Goal: Task Accomplishment & Management: Manage account settings

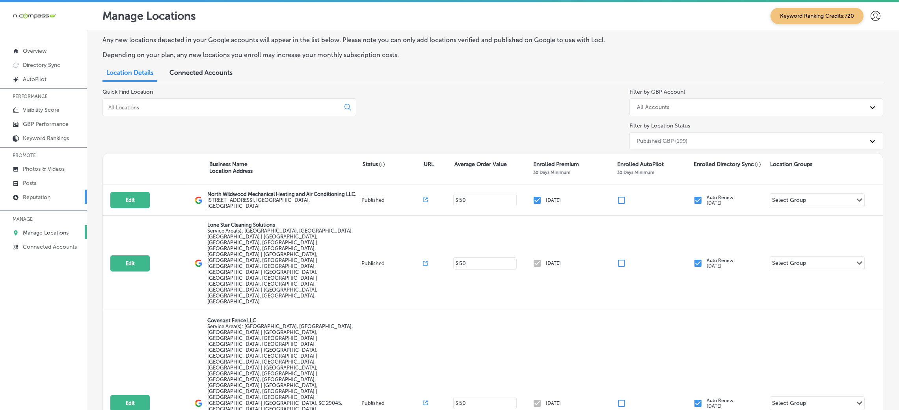
click at [41, 200] on p "Reputation" at bounding box center [37, 197] width 28 height 7
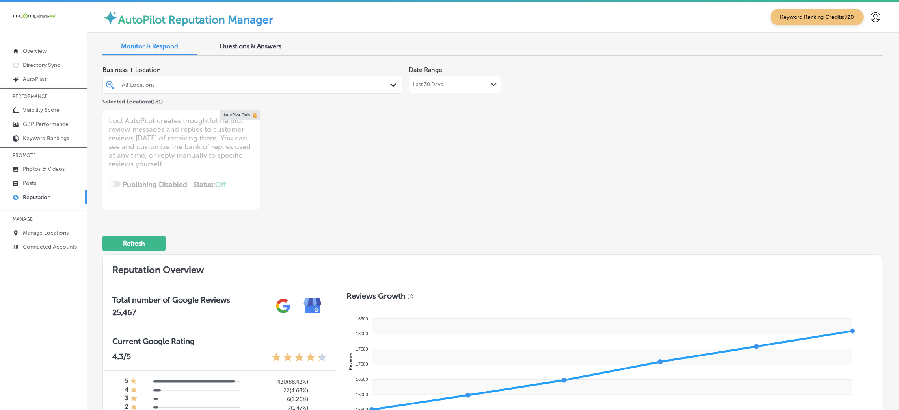
click at [679, 27] on div "AutoPilot Reputation Manager Keyword Ranking Credits: 720" at bounding box center [493, 17] width 812 height 31
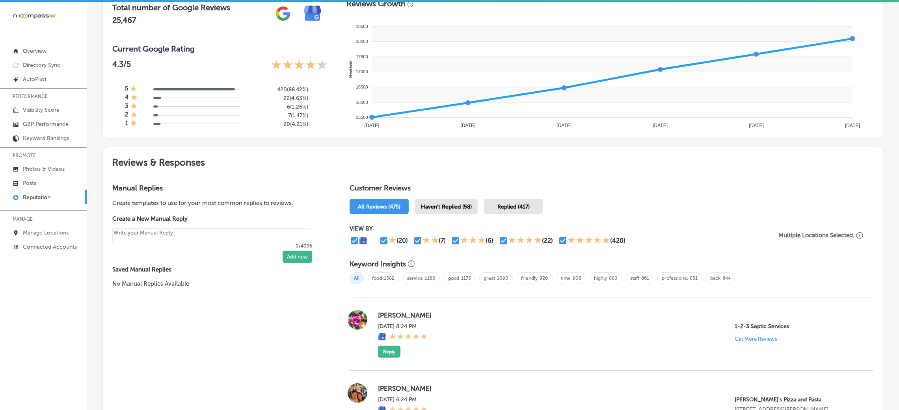
click at [453, 204] on span "Haven't Replied (58)" at bounding box center [446, 207] width 51 height 7
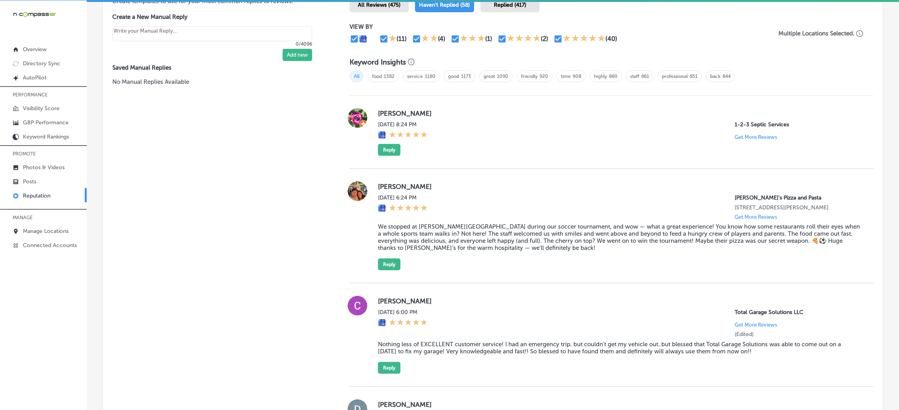
scroll to position [500, 0]
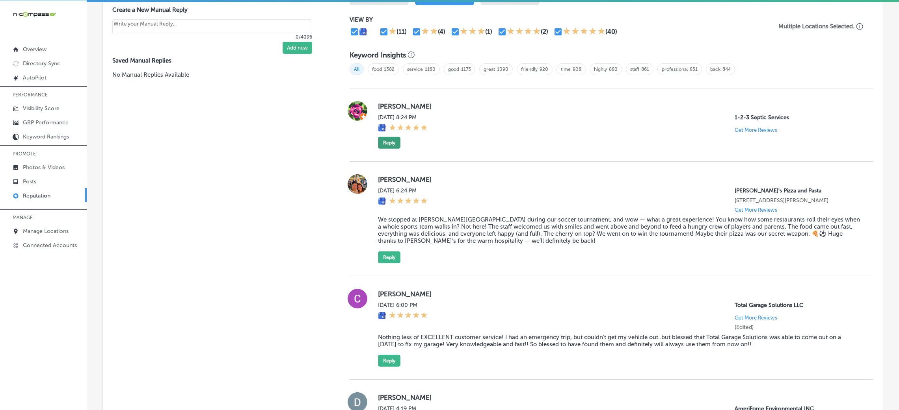
click at [383, 143] on button "Reply" at bounding box center [389, 143] width 22 height 12
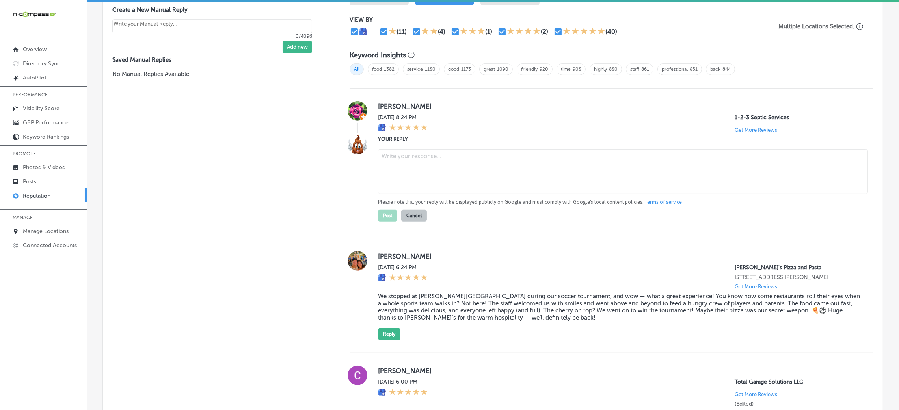
type textarea "x"
click at [437, 173] on textarea at bounding box center [623, 171] width 490 height 45
drag, startPoint x: 476, startPoint y: 180, endPoint x: 474, endPoint y: 184, distance: 5.1
click at [474, 184] on textarea at bounding box center [623, 171] width 490 height 45
paste textarea "Hi [Reviewer Name], thank you for the amazing 5-star review! We’re so glad 123 …"
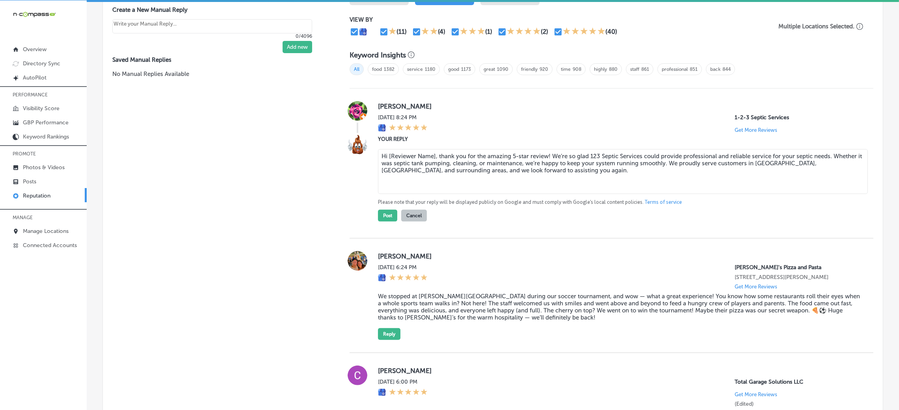
click at [431, 154] on textarea "Hi [Reviewer Name], thank you for the amazing 5-star review! We’re so glad 123 …" at bounding box center [623, 171] width 490 height 45
type textarea "Hi [PERSON_NAME], thank you for the amazing 5-star review! We’re so glad 123 Se…"
click at [383, 219] on button "Post" at bounding box center [387, 216] width 19 height 12
type textarea "x"
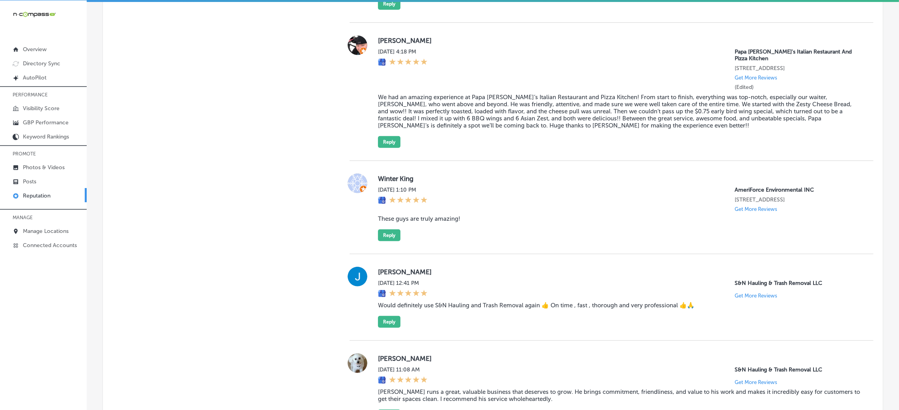
scroll to position [914, 0]
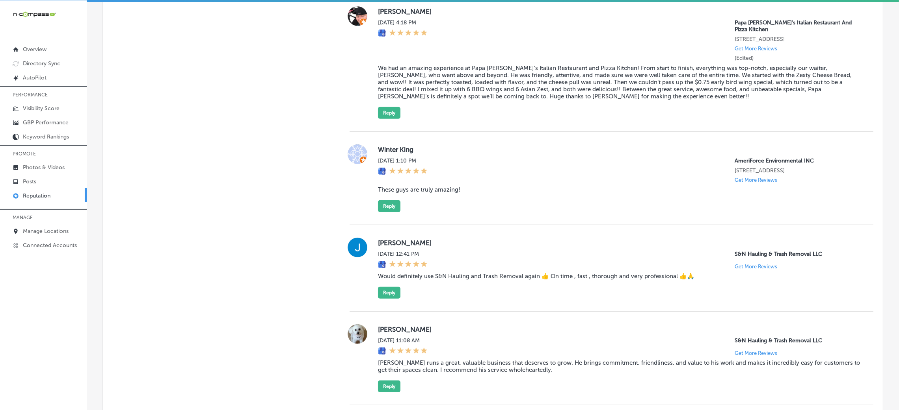
click at [396, 151] on div "Winter King [DATE] 1:10 PM AmeriForce Environmental INC [STREET_ADDRESS] Get Mo…" at bounding box center [619, 179] width 483 height 68
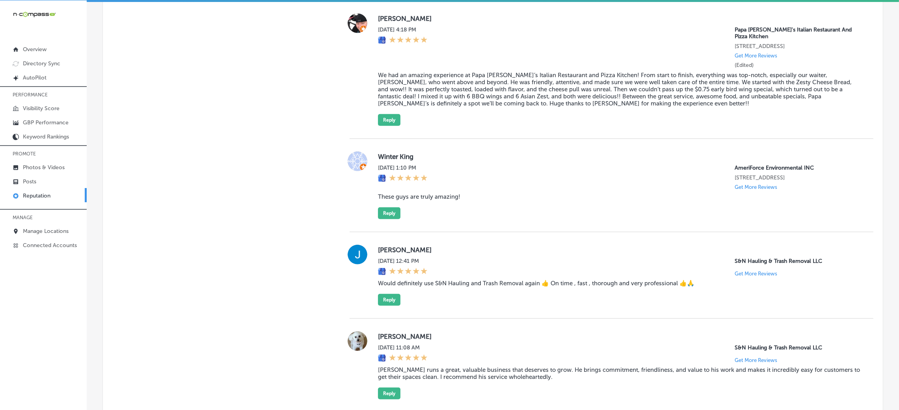
scroll to position [906, 0]
click at [420, 96] on blockquote "We had an amazing experience at Papa [PERSON_NAME]’s Italian Restaurant and Piz…" at bounding box center [619, 89] width 483 height 35
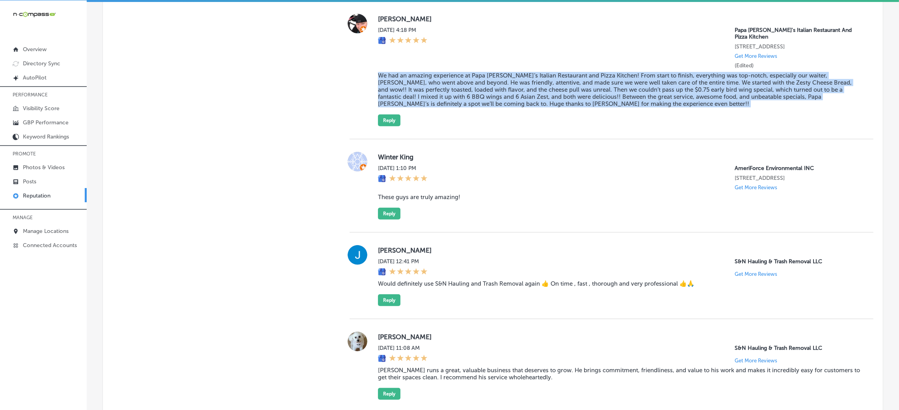
copy blockquote "We had an amazing experience at Papa [PERSON_NAME]’s Italian Restaurant and Piz…"
click at [390, 125] on button "Reply" at bounding box center [389, 121] width 22 height 12
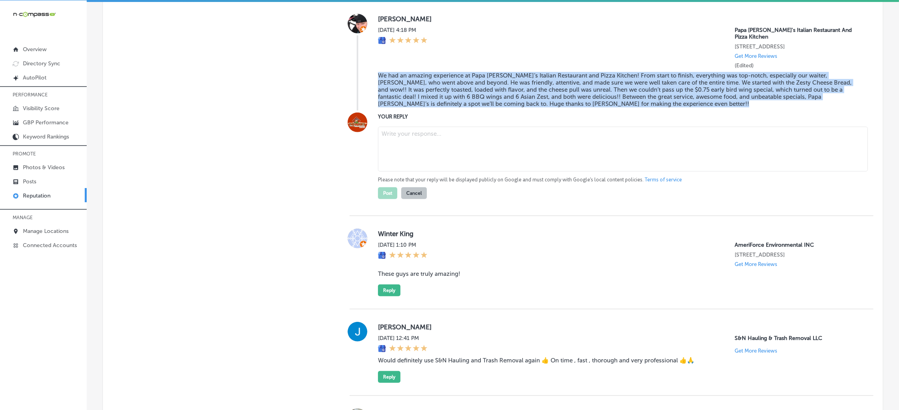
click at [441, 138] on textarea at bounding box center [623, 149] width 490 height 45
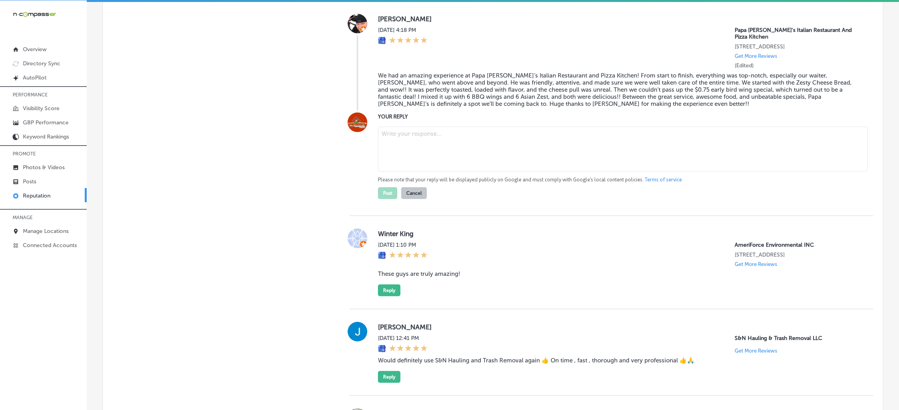
click at [576, 162] on textarea at bounding box center [623, 149] width 490 height 45
paste textarea "Thank you for the wonderful 5-star review! We're so glad to hear that you enjoy…"
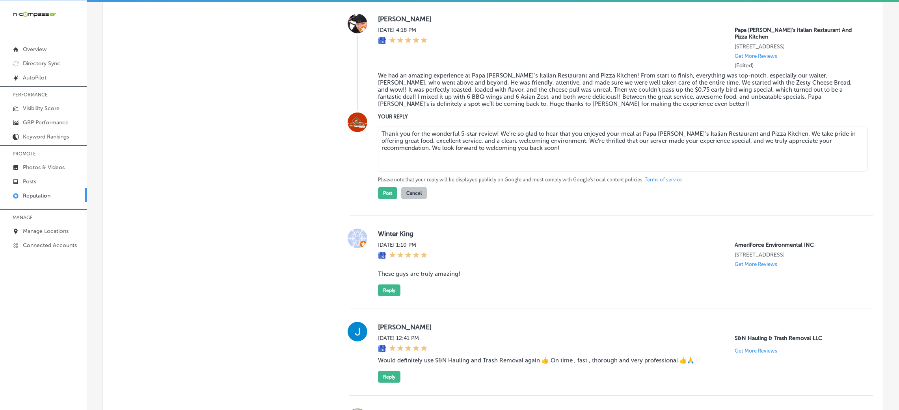
click at [493, 141] on textarea "Thank you for the wonderful 5-star review! We're so glad to hear that you enjoy…" at bounding box center [623, 149] width 490 height 45
type textarea "Thank you for the wonderful 5-star review, [PERSON_NAME]! We're so glad to hear…"
click at [385, 195] on button "Post" at bounding box center [387, 194] width 19 height 12
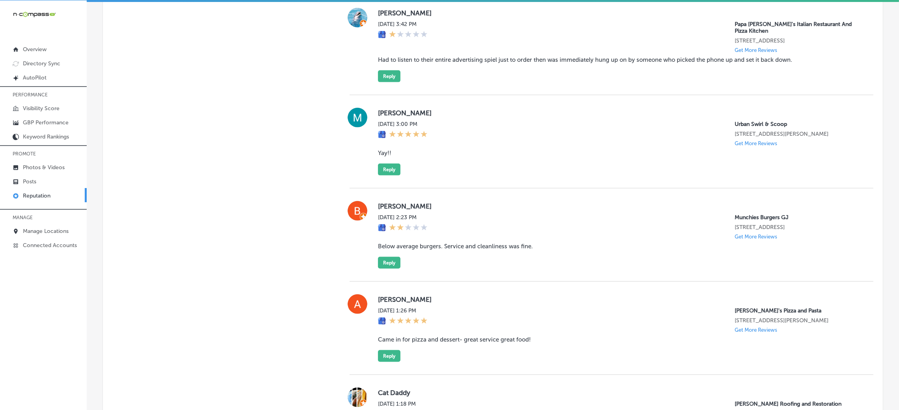
scroll to position [1616, 0]
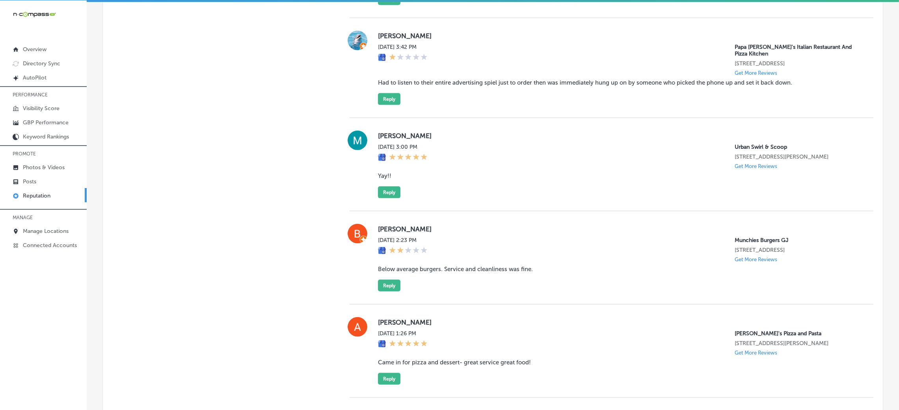
click at [401, 86] on blockquote "Had to listen to their entire advertising spiel just to order then was immediat…" at bounding box center [619, 82] width 483 height 7
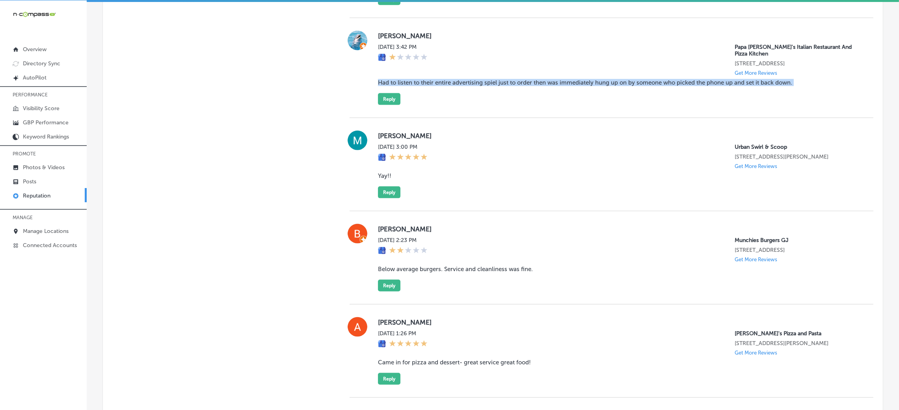
copy blockquote "Had to listen to their entire advertising spiel just to order then was immediat…"
click at [495, 118] on div "[PERSON_NAME] [DATE] 3:42 PM Papa [PERSON_NAME]'s Italian Restaurant And Pizza …" at bounding box center [611, 68] width 524 height 100
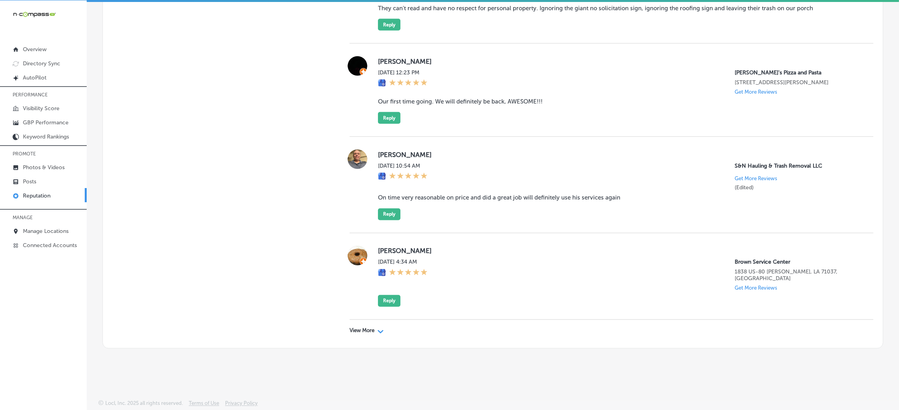
scroll to position [2098, 0]
click at [351, 334] on div "View More Path Created with Sketch." at bounding box center [611, 331] width 524 height 22
click at [353, 330] on p "View More" at bounding box center [361, 331] width 25 height 6
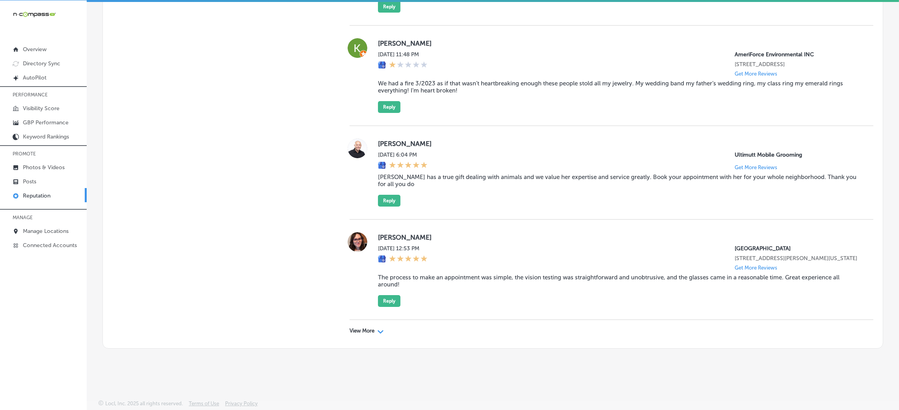
scroll to position [4068, 0]
click at [366, 330] on p "View More" at bounding box center [361, 331] width 25 height 6
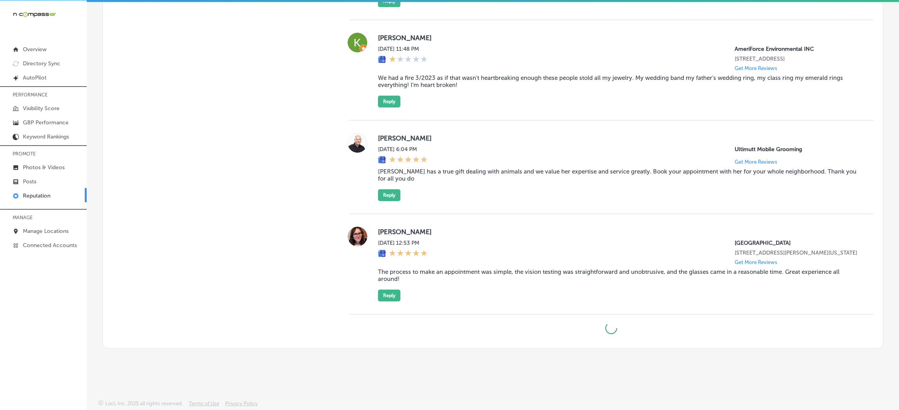
type textarea "x"
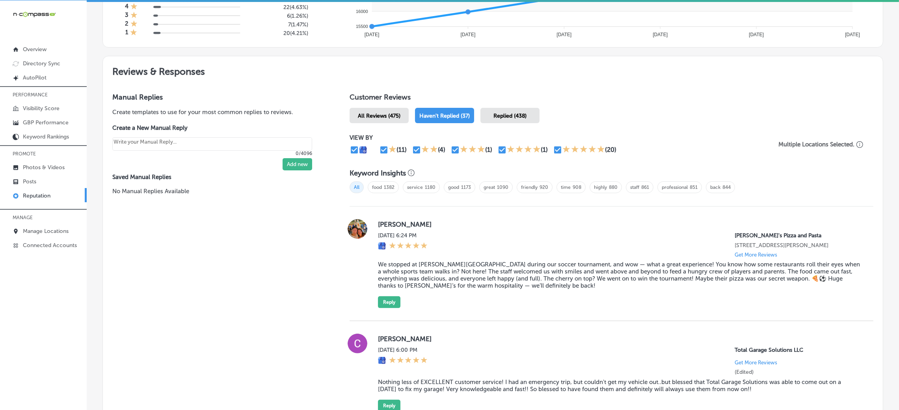
scroll to position [247, 0]
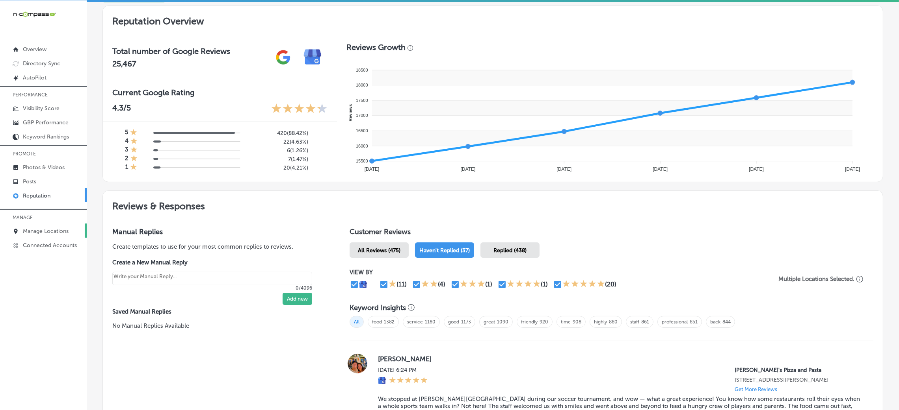
click at [60, 228] on p "Manage Locations" at bounding box center [46, 231] width 46 height 7
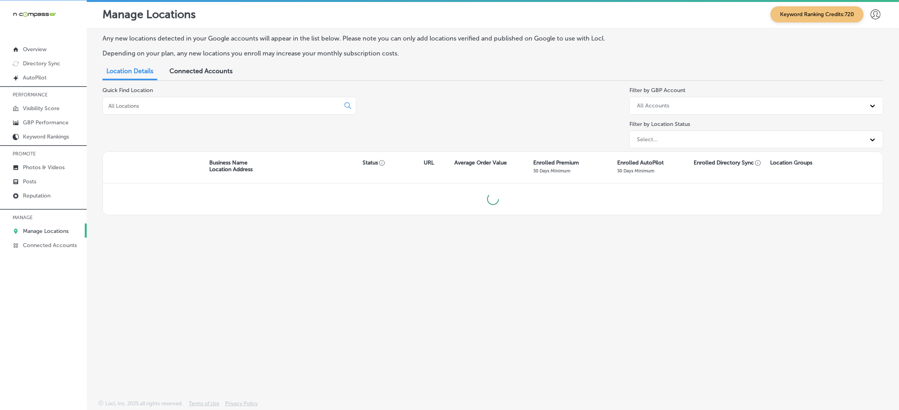
click at [261, 98] on div at bounding box center [229, 106] width 254 height 18
click at [241, 108] on input at bounding box center [223, 105] width 230 height 7
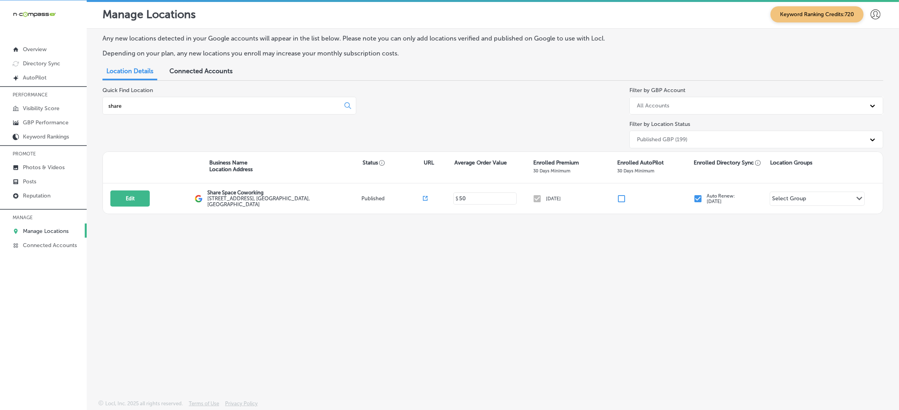
type input "share"
click at [624, 329] on div "Any new locations detected in your Google accounts will appear in the list belo…" at bounding box center [493, 196] width 812 height 334
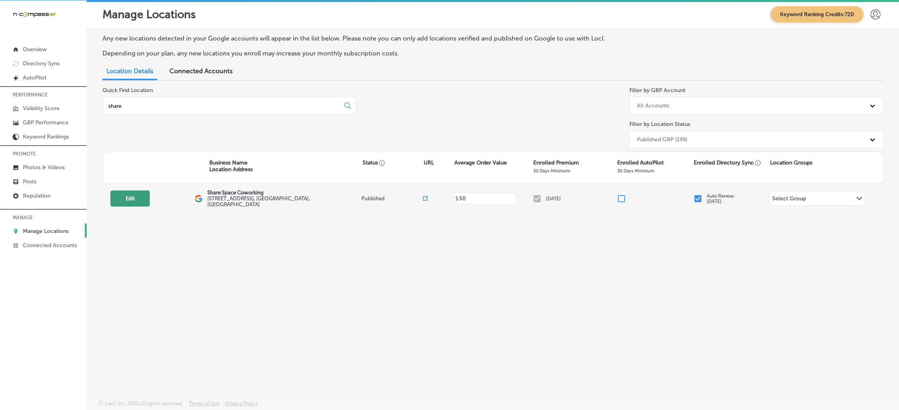
click at [135, 198] on button "Edit" at bounding box center [129, 199] width 39 height 16
select select "US"
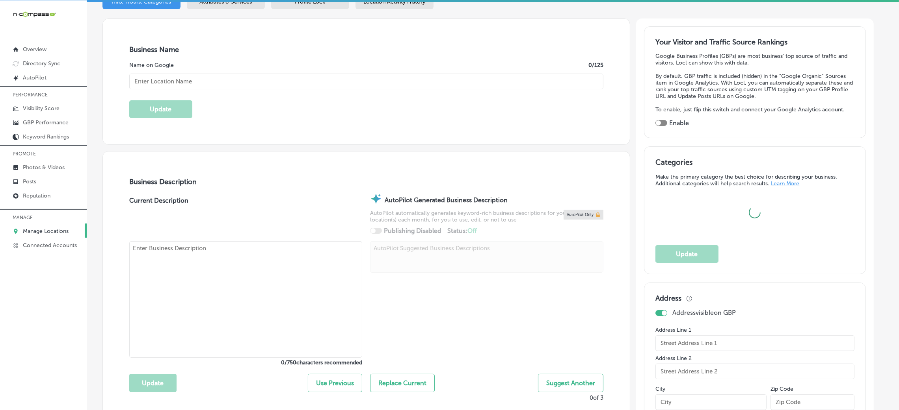
scroll to position [177, 0]
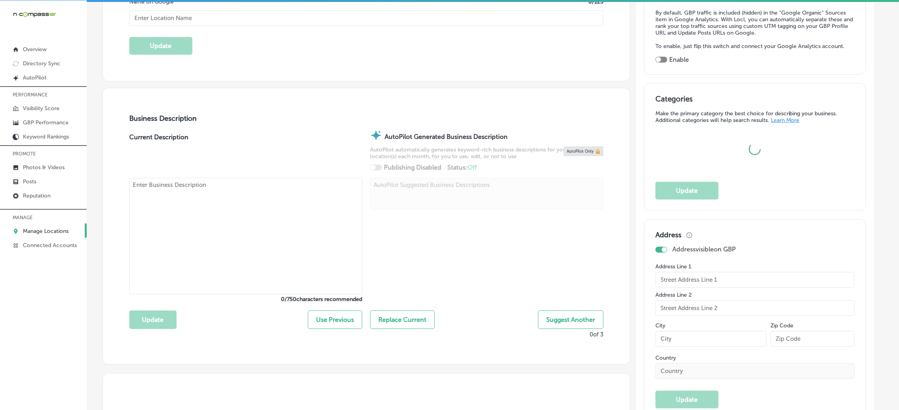
type input "Share Space Coworking"
type input "[STREET_ADDRESS]"
type input "[GEOGRAPHIC_DATA]"
type input "32095"
type input "US"
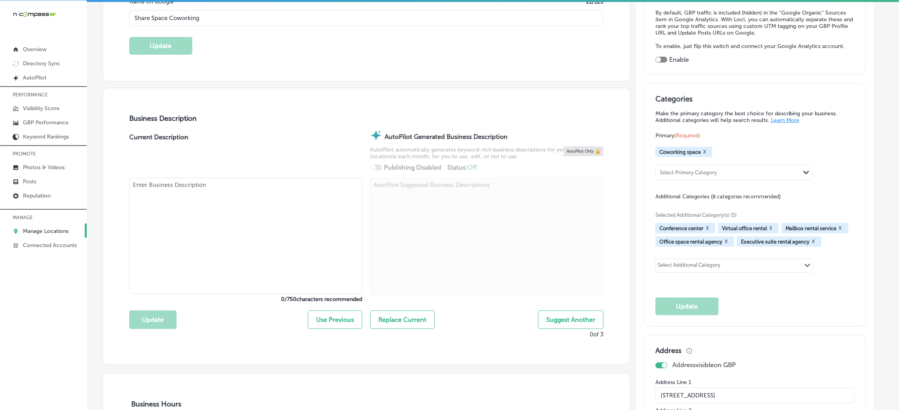
type input "[URL][DOMAIN_NAME]"
type textarea "Share Space Coworking is a family-owned and operated workspace in [GEOGRAPHIC_D…"
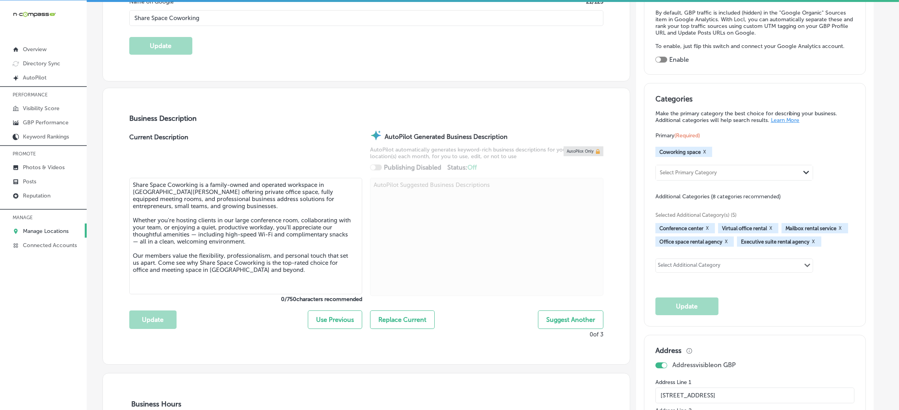
type input "[PHONE_NUMBER]"
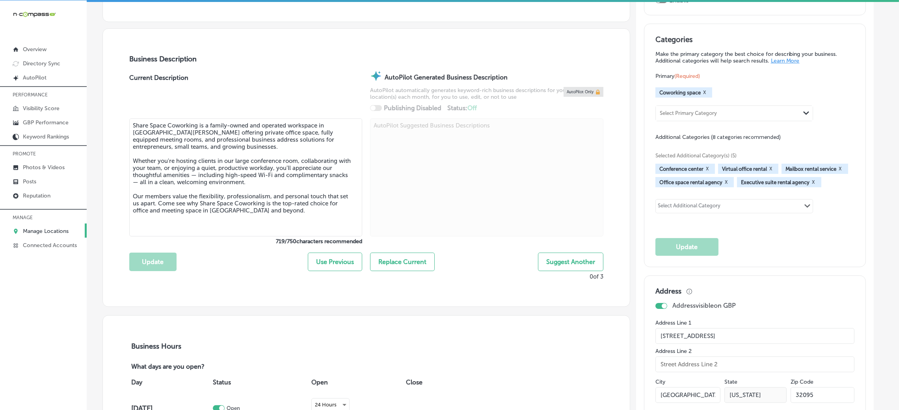
click at [240, 169] on textarea "Share Space Coworking is a family-owned and operated workspace in [GEOGRAPHIC_D…" at bounding box center [245, 178] width 233 height 118
click at [443, 179] on div at bounding box center [486, 179] width 233 height 120
